Goal: Task Accomplishment & Management: Use online tool/utility

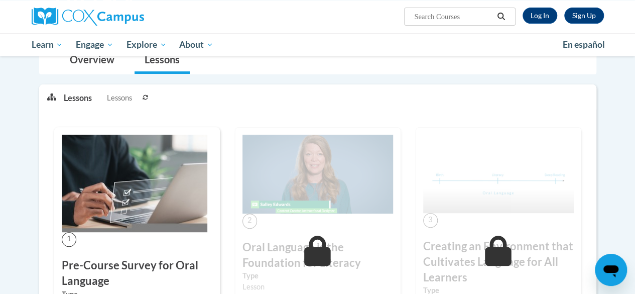
scroll to position [125, 0]
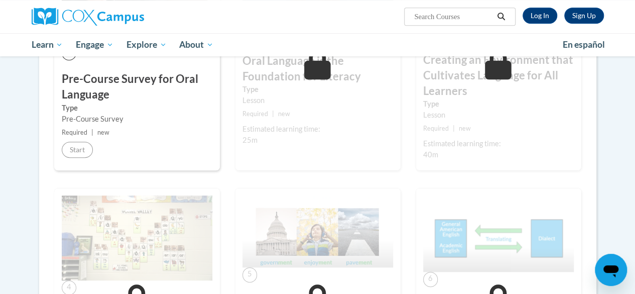
click at [273, 156] on div "2 Oral Language is the Foundation for Literacy Type Lesson Required | new Estim…" at bounding box center [318, 56] width 166 height 230
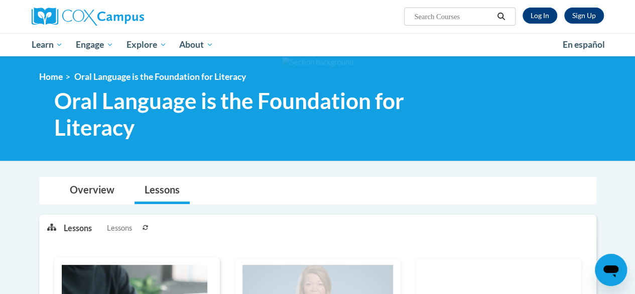
scroll to position [180, 0]
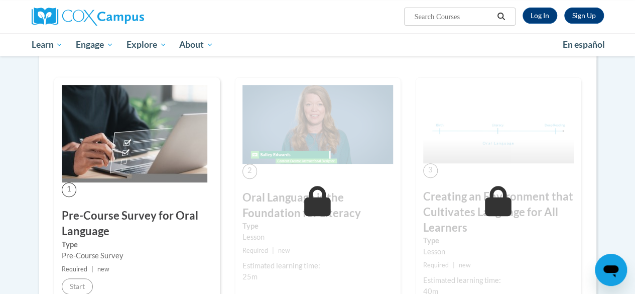
click at [304, 224] on label "Type" at bounding box center [317, 225] width 151 height 11
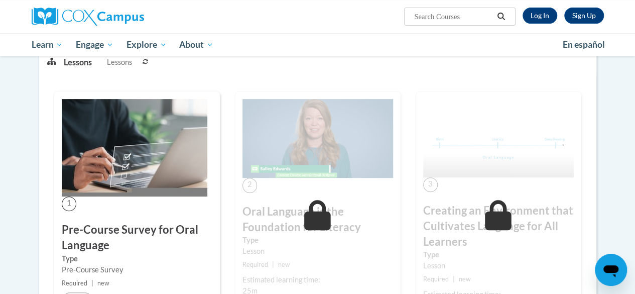
scroll to position [122, 0]
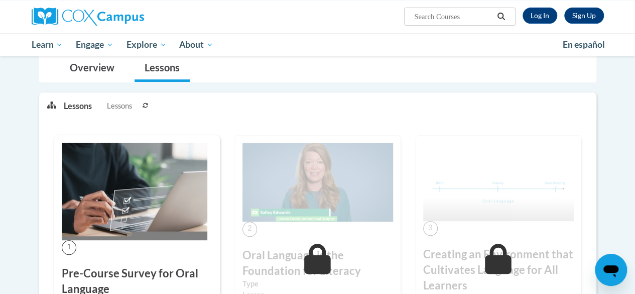
click at [330, 239] on div "2 Oral Language is the Foundation for Literacy Type Lesson Required | new Estim…" at bounding box center [318, 250] width 166 height 230
click at [281, 239] on div "2 Oral Language is the Foundation for Literacy Type Lesson Required | new Estim…" at bounding box center [318, 250] width 166 height 230
click at [539, 12] on link "Log In" at bounding box center [540, 16] width 35 height 16
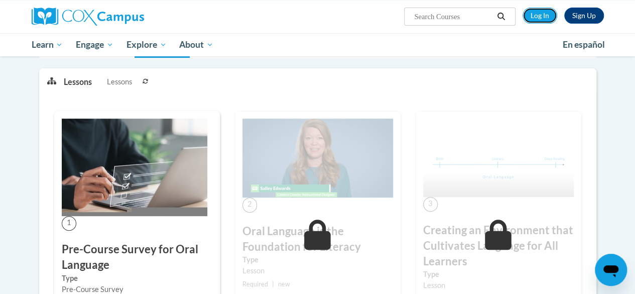
scroll to position [62, 0]
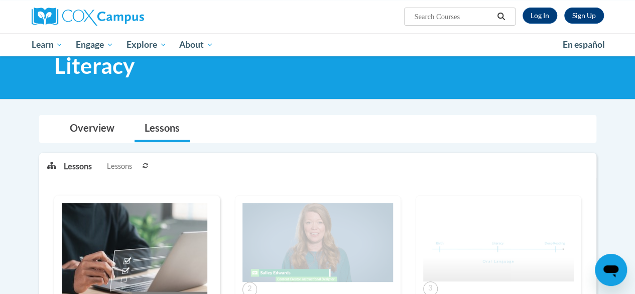
click at [560, 23] on div "Sign Up Log In" at bounding box center [560, 16] width 88 height 16
click at [539, 16] on link "Log In" at bounding box center [540, 16] width 35 height 16
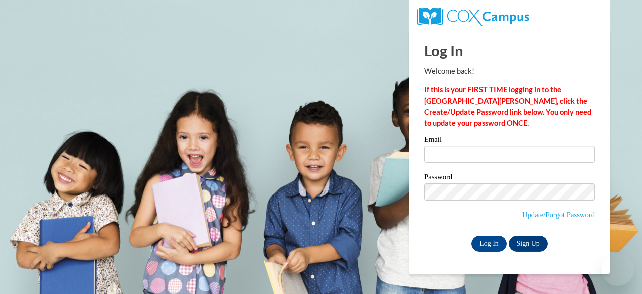
type input "bdillard@rabuncountyschools.org"
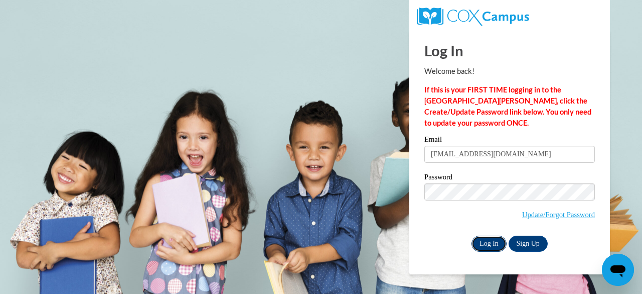
click at [493, 239] on input "Log In" at bounding box center [489, 243] width 35 height 16
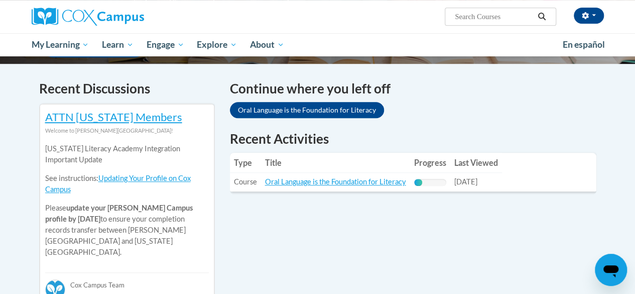
scroll to position [298, 0]
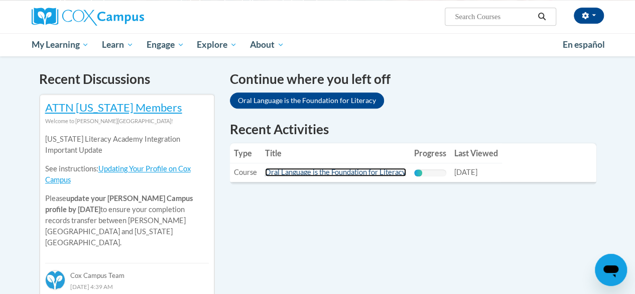
click at [319, 174] on link "Oral Language is the Foundation for Literacy" at bounding box center [335, 172] width 141 height 9
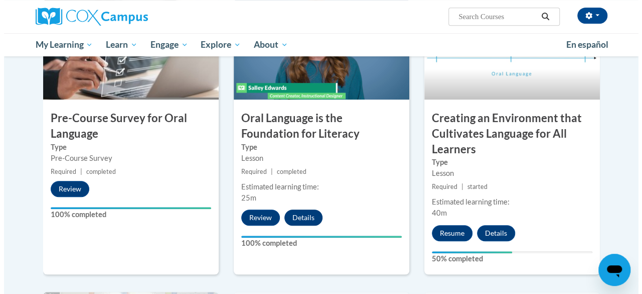
scroll to position [286, 0]
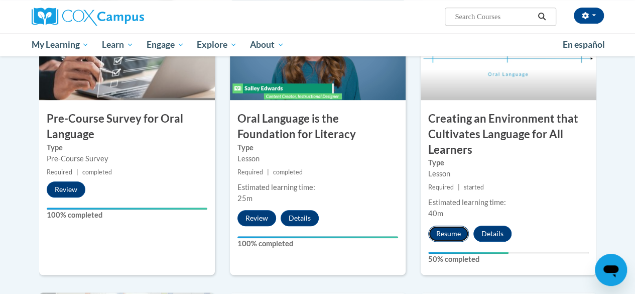
click at [443, 233] on button "Resume" at bounding box center [448, 233] width 41 height 16
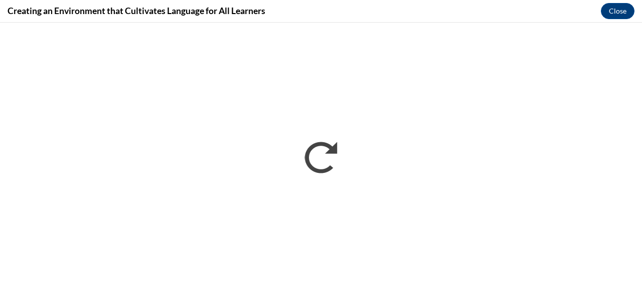
scroll to position [0, 0]
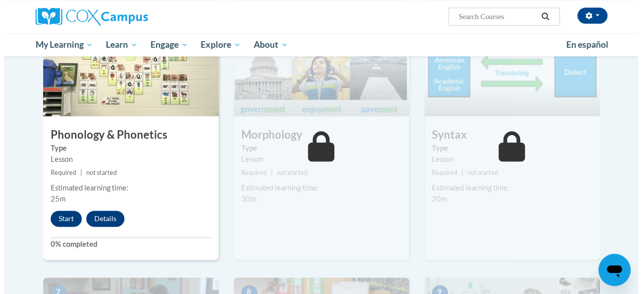
scroll to position [563, 0]
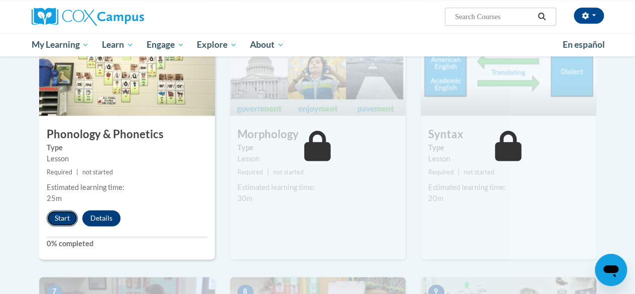
click at [56, 221] on button "Start" at bounding box center [62, 218] width 31 height 16
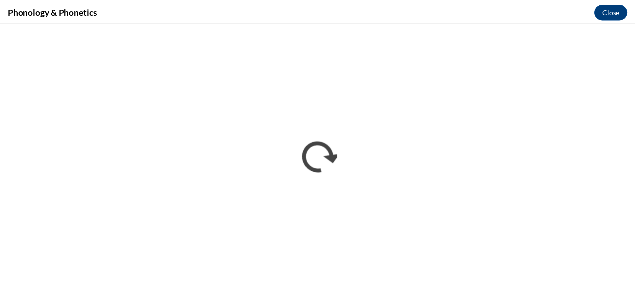
scroll to position [0, 0]
